Goal: Check status: Check status

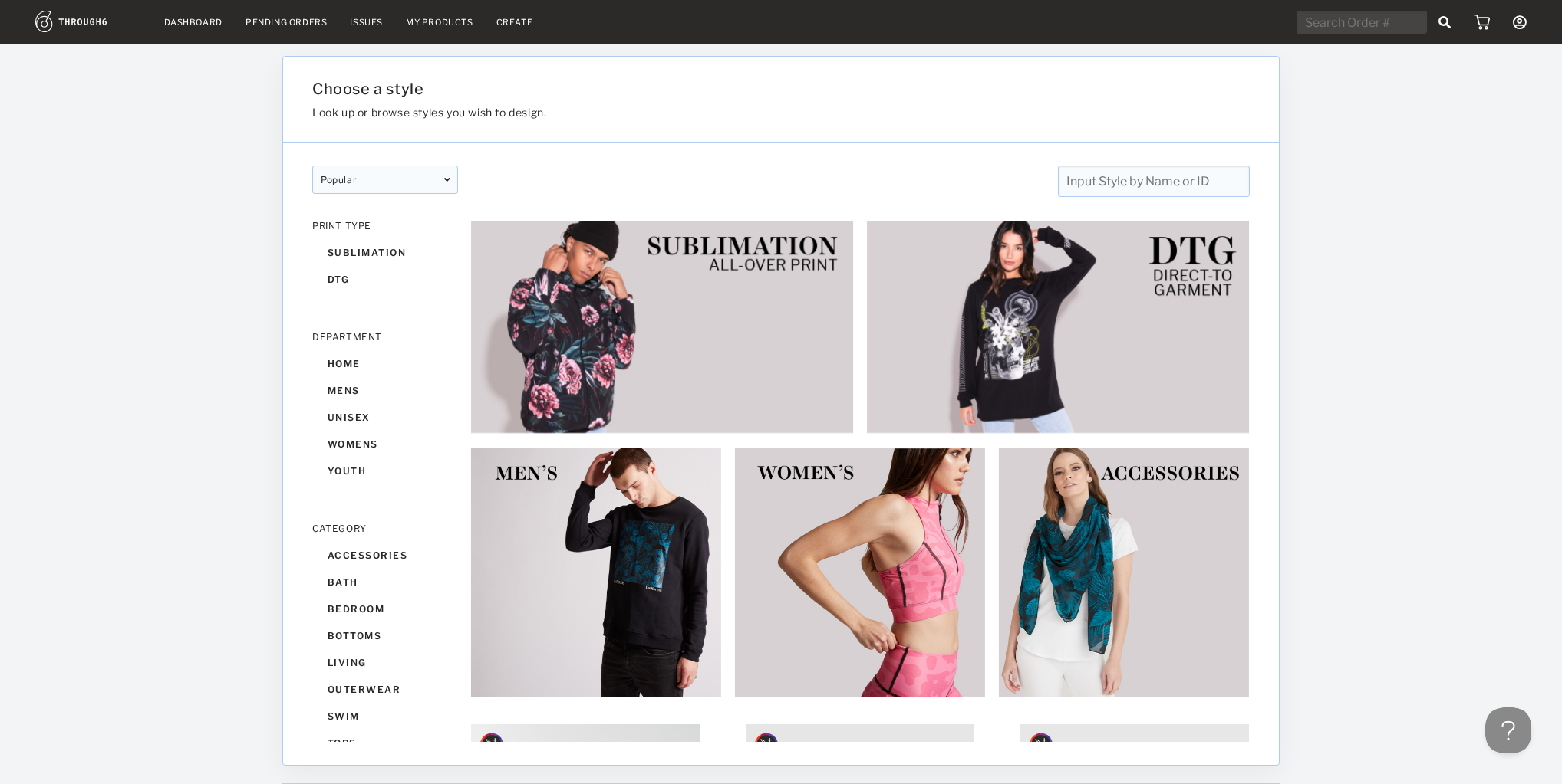
click at [274, 27] on div "Pending Orders" at bounding box center [286, 22] width 81 height 11
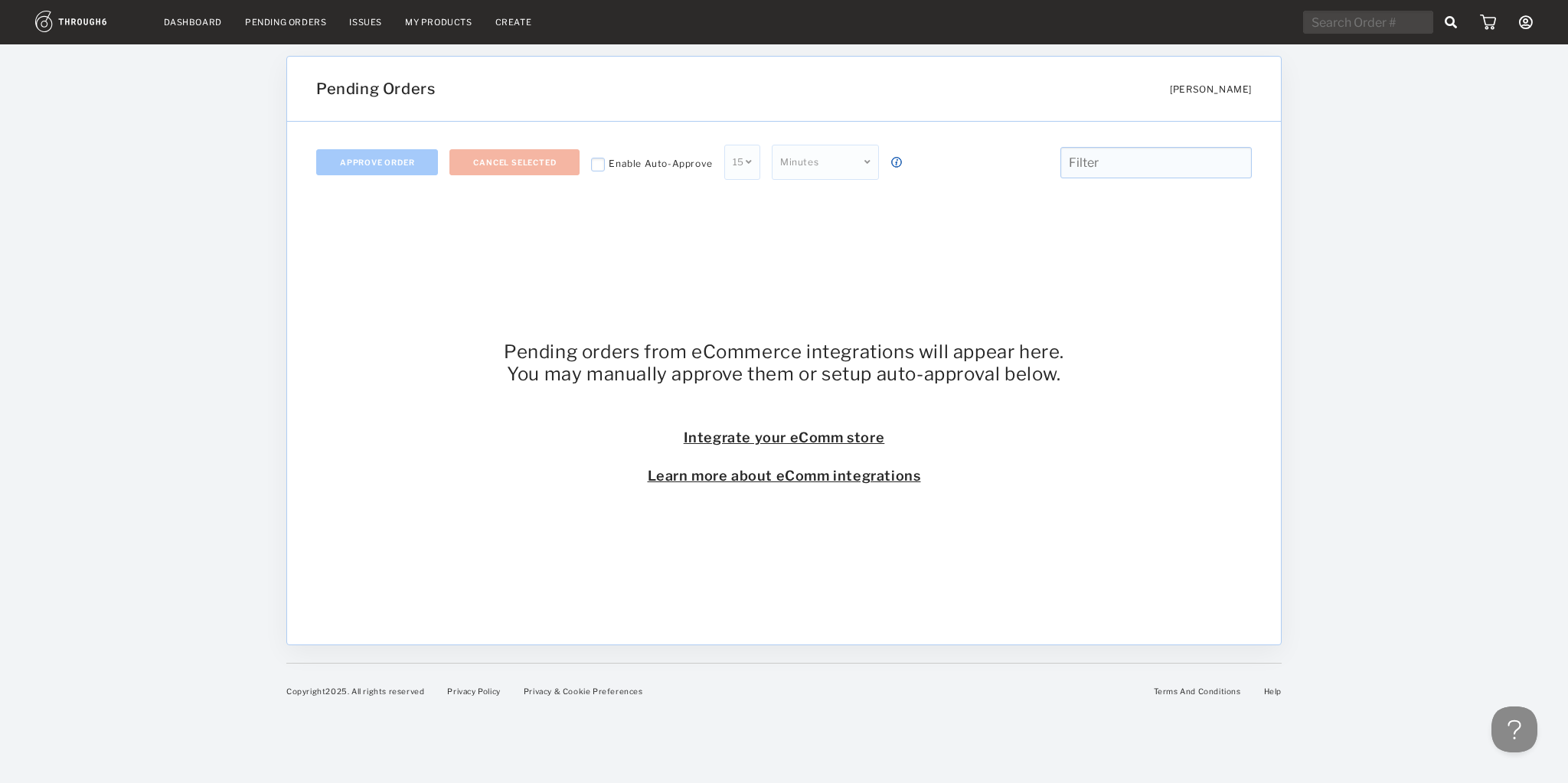
click at [209, 22] on link "Dashboard" at bounding box center [192, 22] width 58 height 11
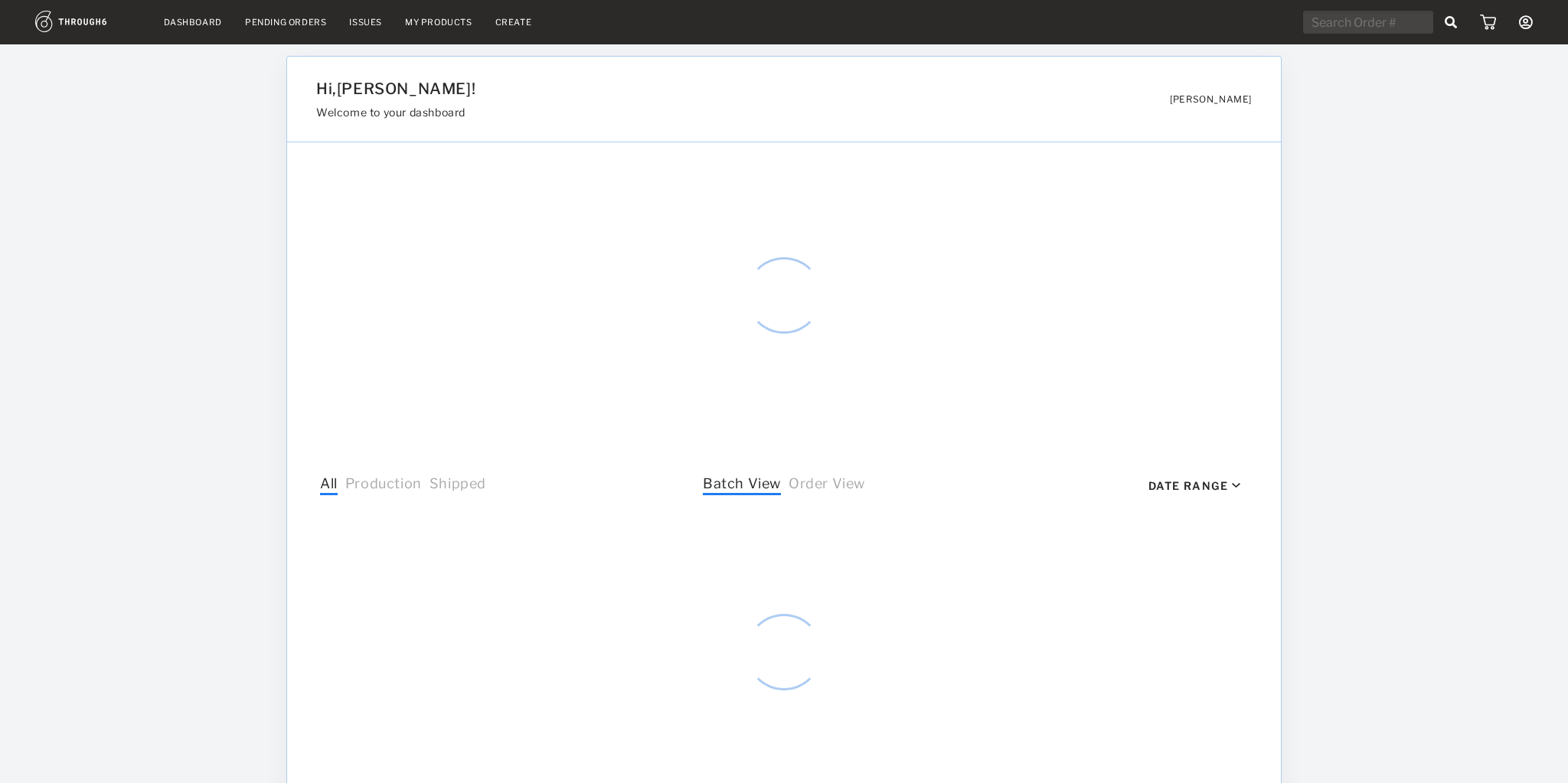
select select "9"
select select "2025"
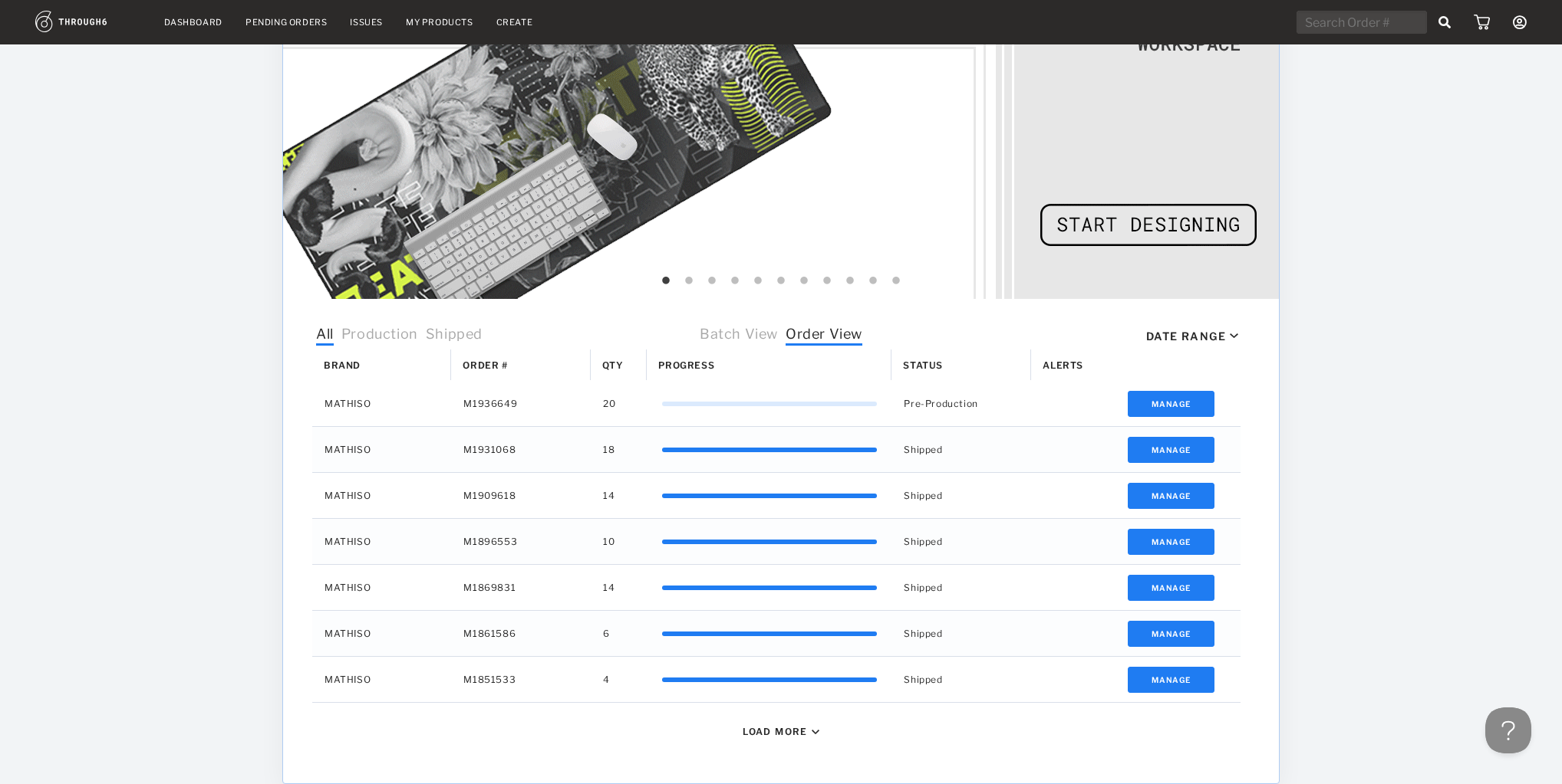
scroll to position [246, 0]
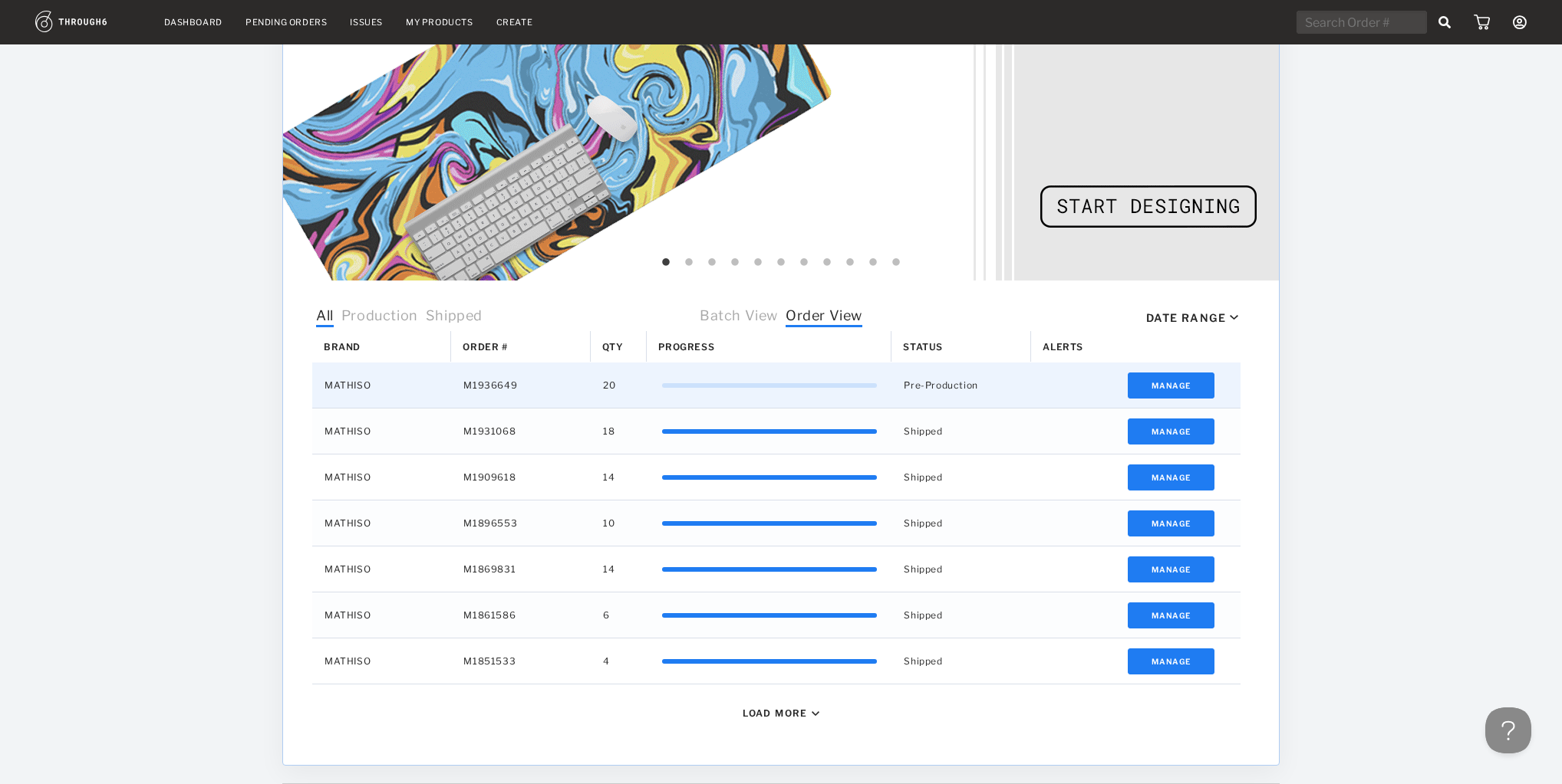
click at [890, 383] on div "0%" at bounding box center [769, 386] width 245 height 45
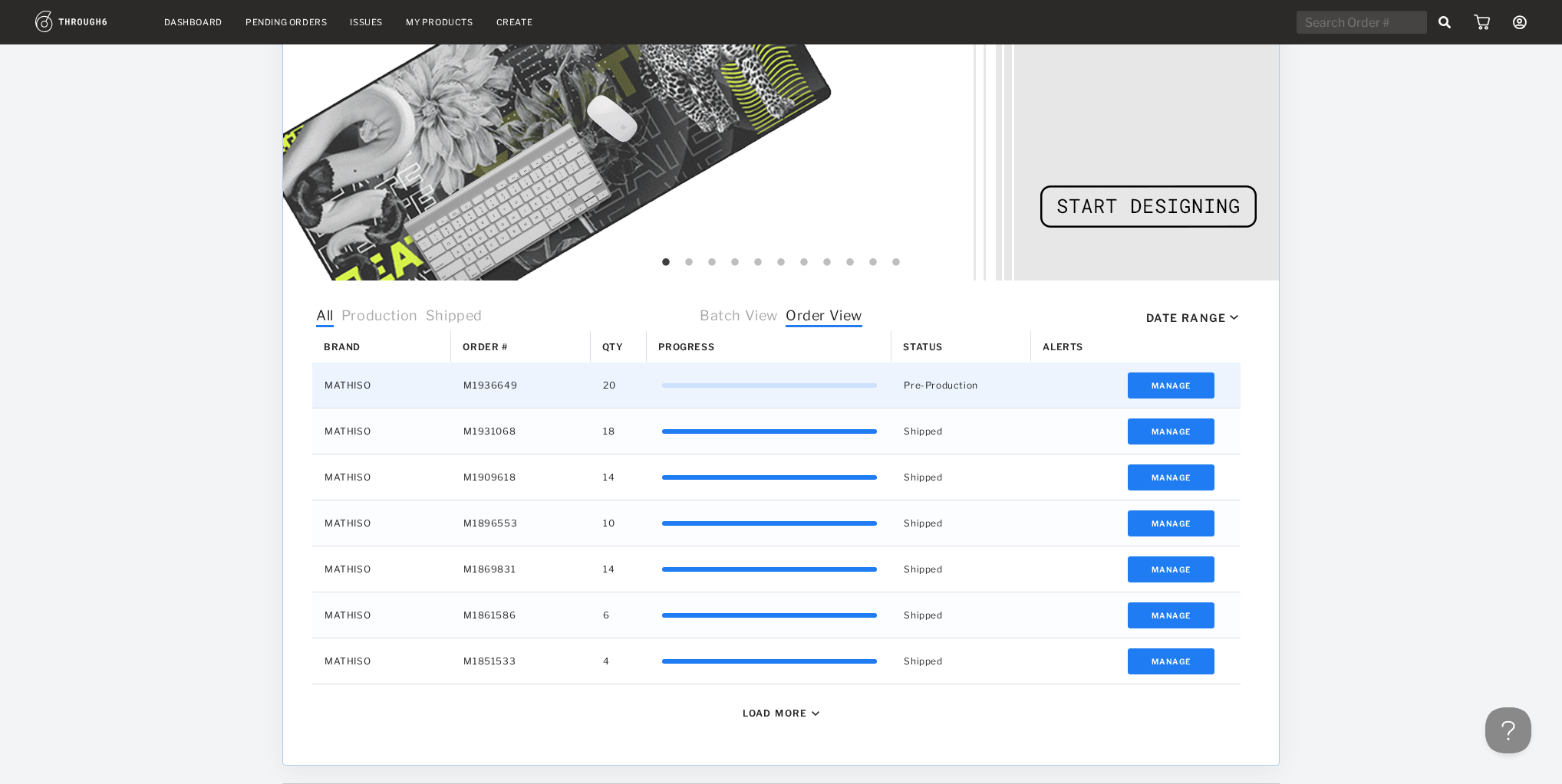
click at [477, 377] on div "M1936649" at bounding box center [520, 386] width 139 height 45
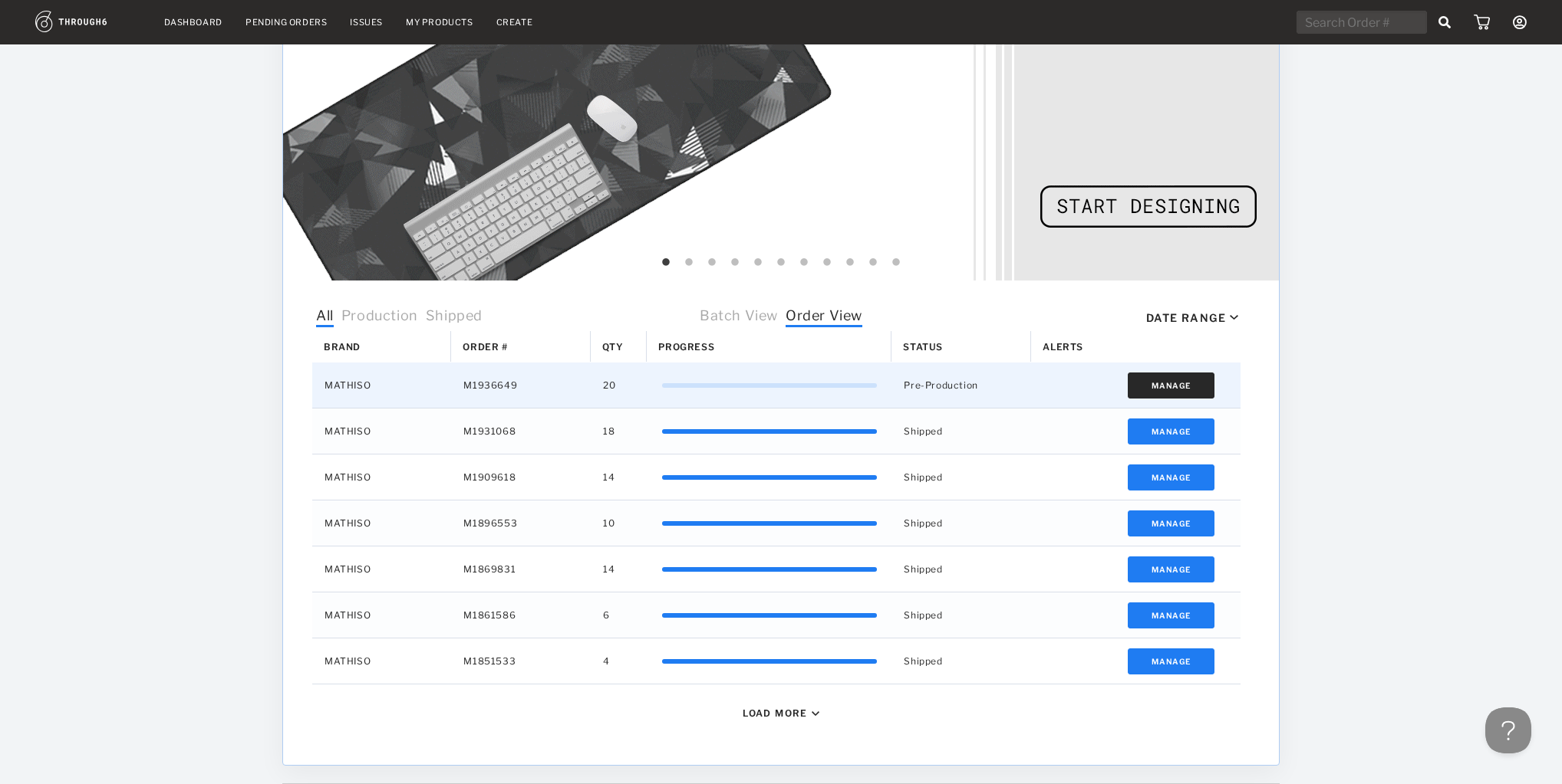
click at [1139, 387] on button "Manage" at bounding box center [1171, 386] width 87 height 26
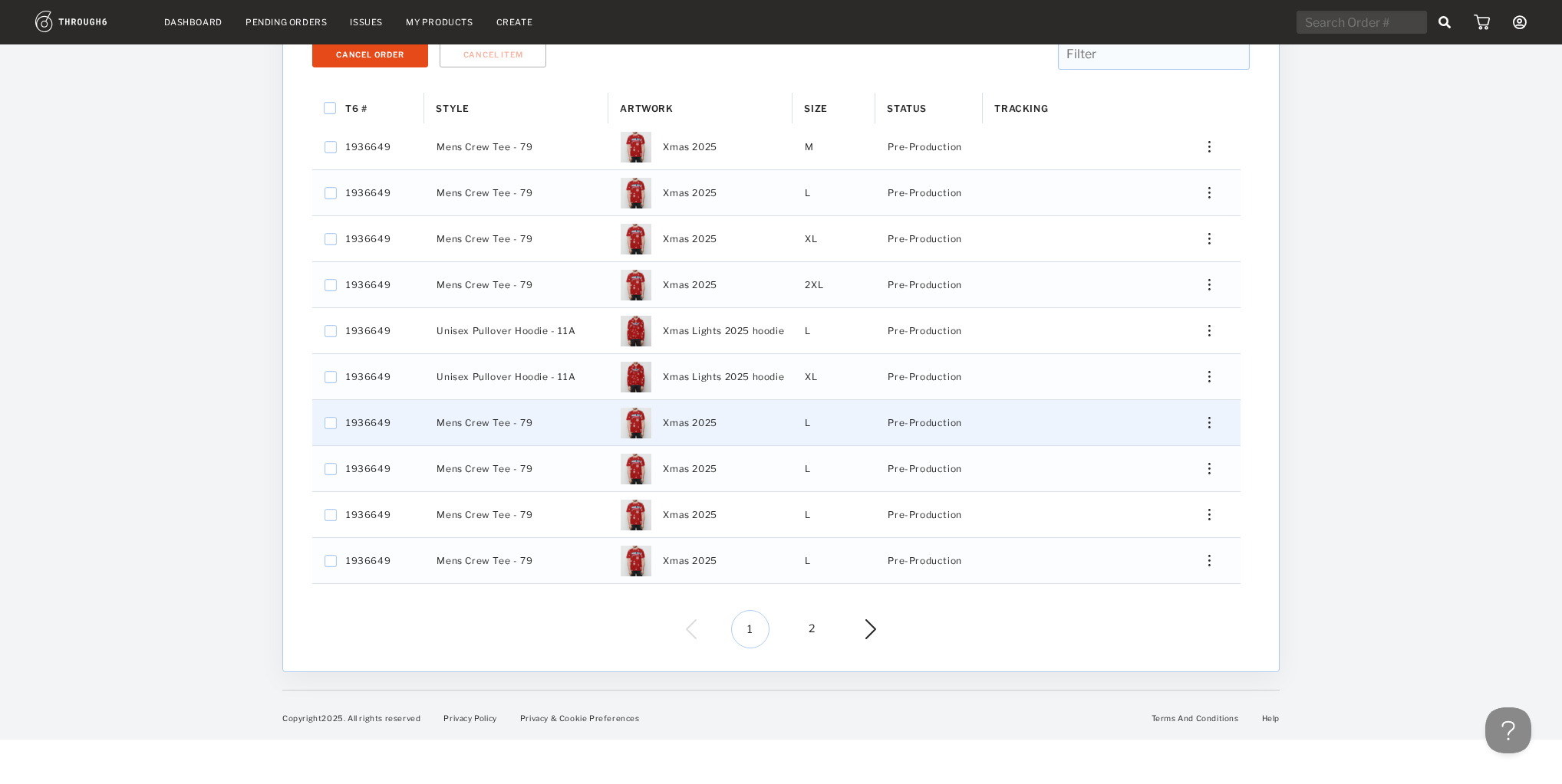
scroll to position [257, 0]
